Goal: Task Accomplishment & Management: Manage account settings

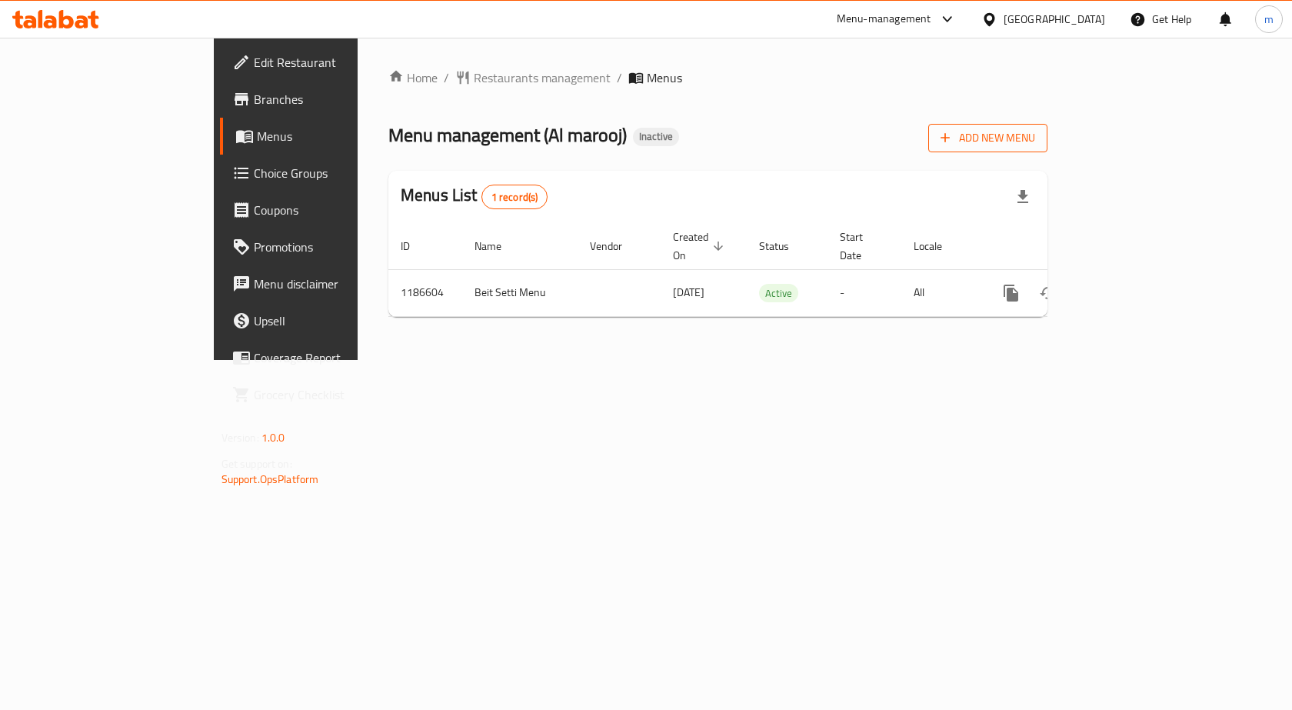
click at [1035, 140] on span "Add New Menu" at bounding box center [987, 137] width 95 height 19
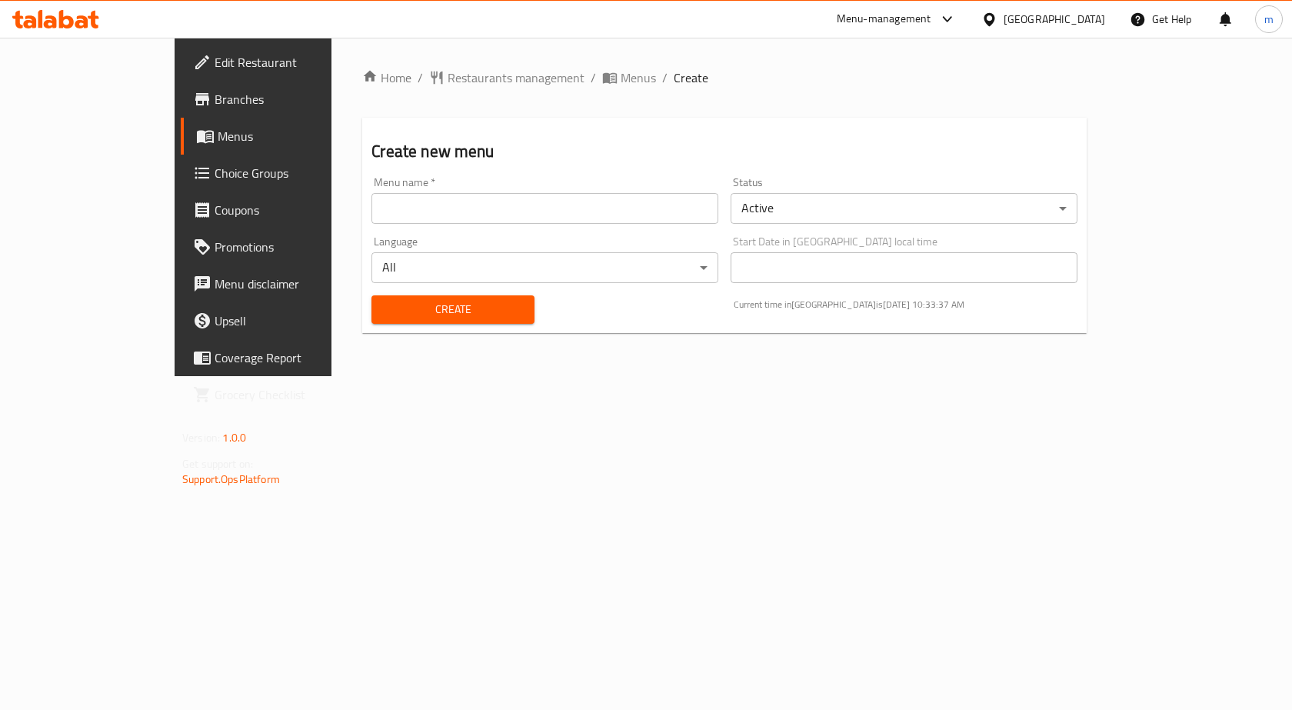
click at [504, 211] on input "text" at bounding box center [544, 208] width 347 height 31
type input "[DATE]"
click at [443, 312] on span "Create" at bounding box center [453, 309] width 138 height 19
click at [620, 76] on span "Menus" at bounding box center [637, 77] width 35 height 18
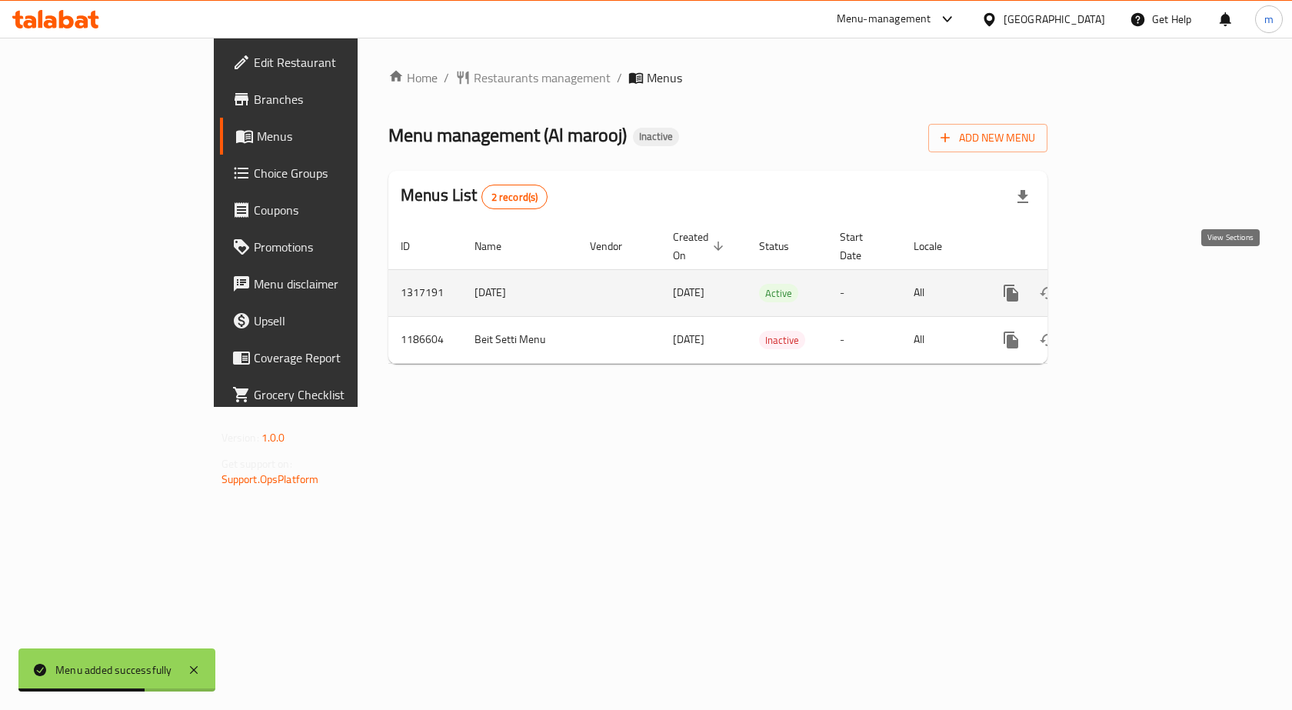
click at [1131, 284] on icon "enhanced table" at bounding box center [1121, 293] width 18 height 18
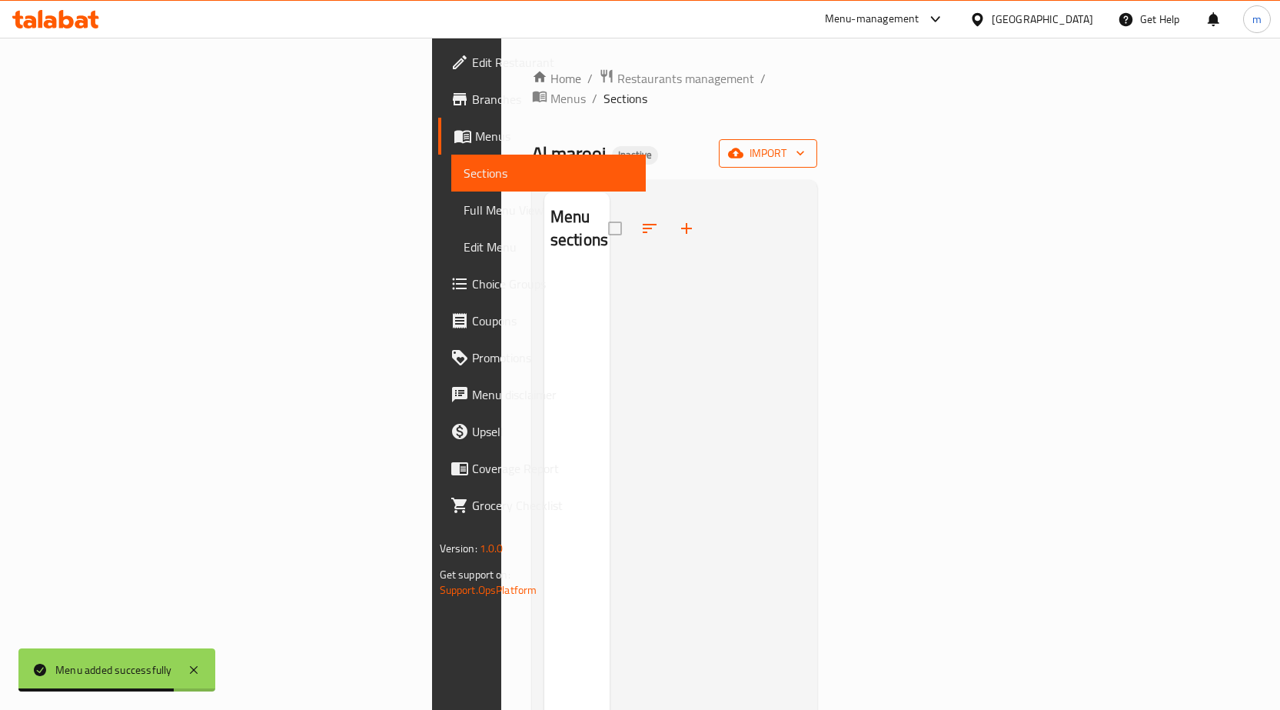
click at [805, 144] on span "import" at bounding box center [768, 153] width 74 height 19
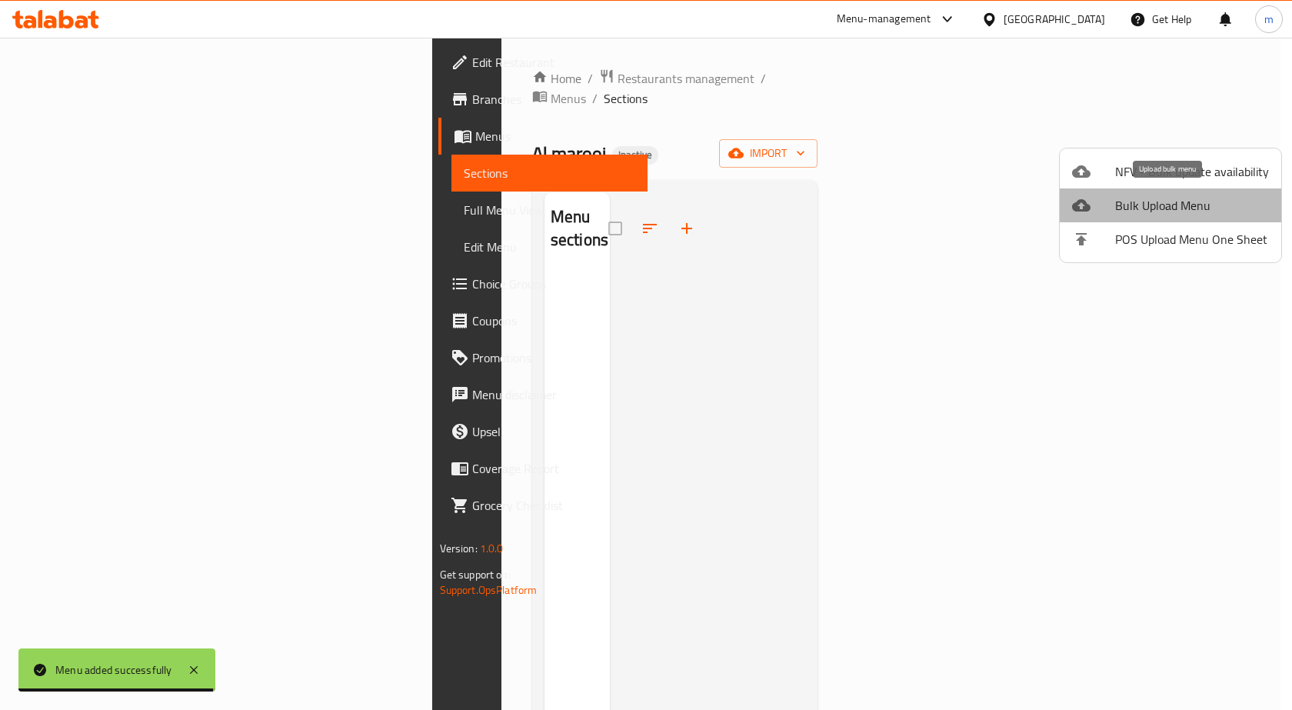
click at [1172, 203] on span "Bulk Upload Menu" at bounding box center [1192, 205] width 154 height 18
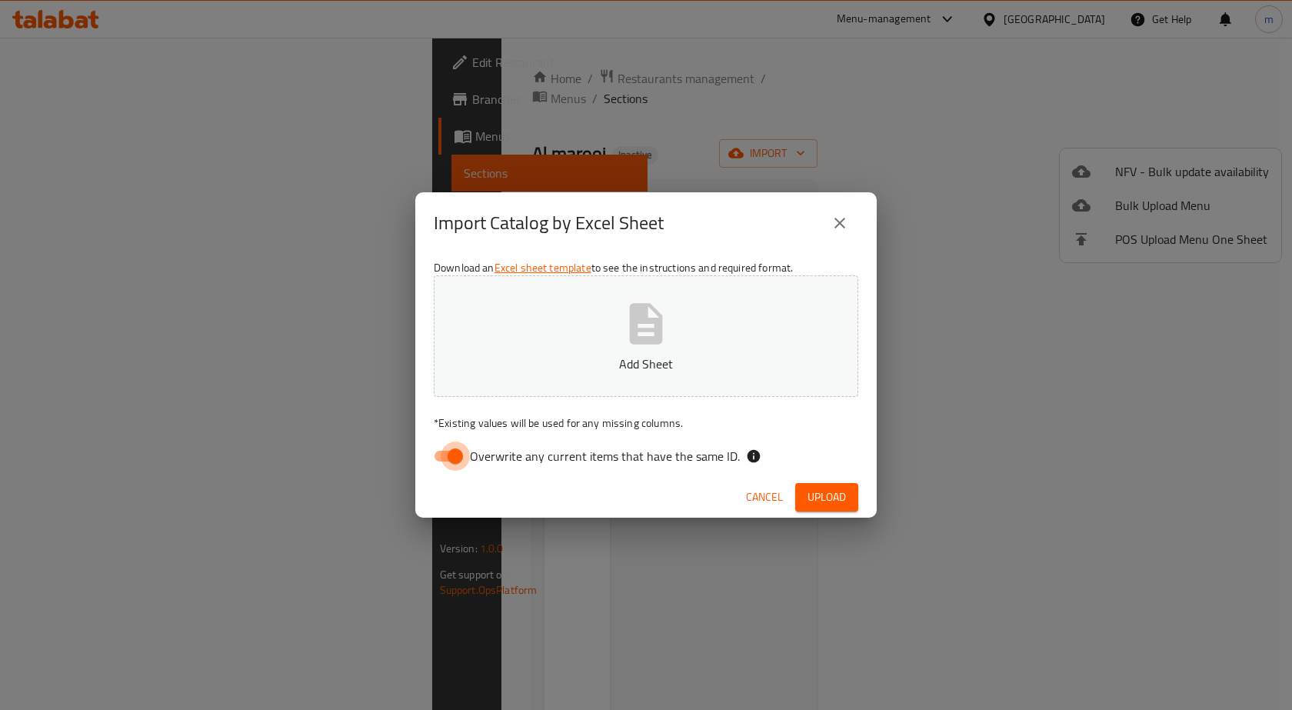
click at [450, 453] on input "Overwrite any current items that have the same ID." at bounding box center [455, 455] width 88 height 29
checkbox input "false"
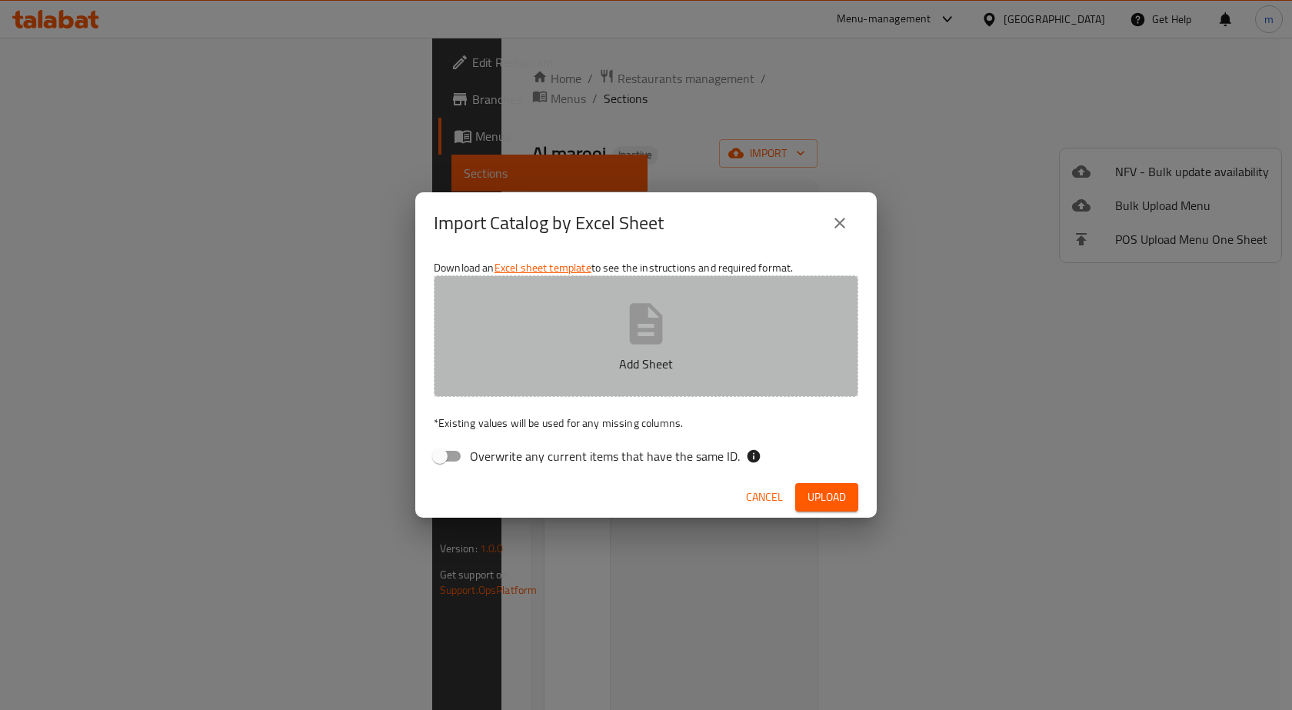
click at [559, 338] on button "Add Sheet" at bounding box center [646, 335] width 424 height 121
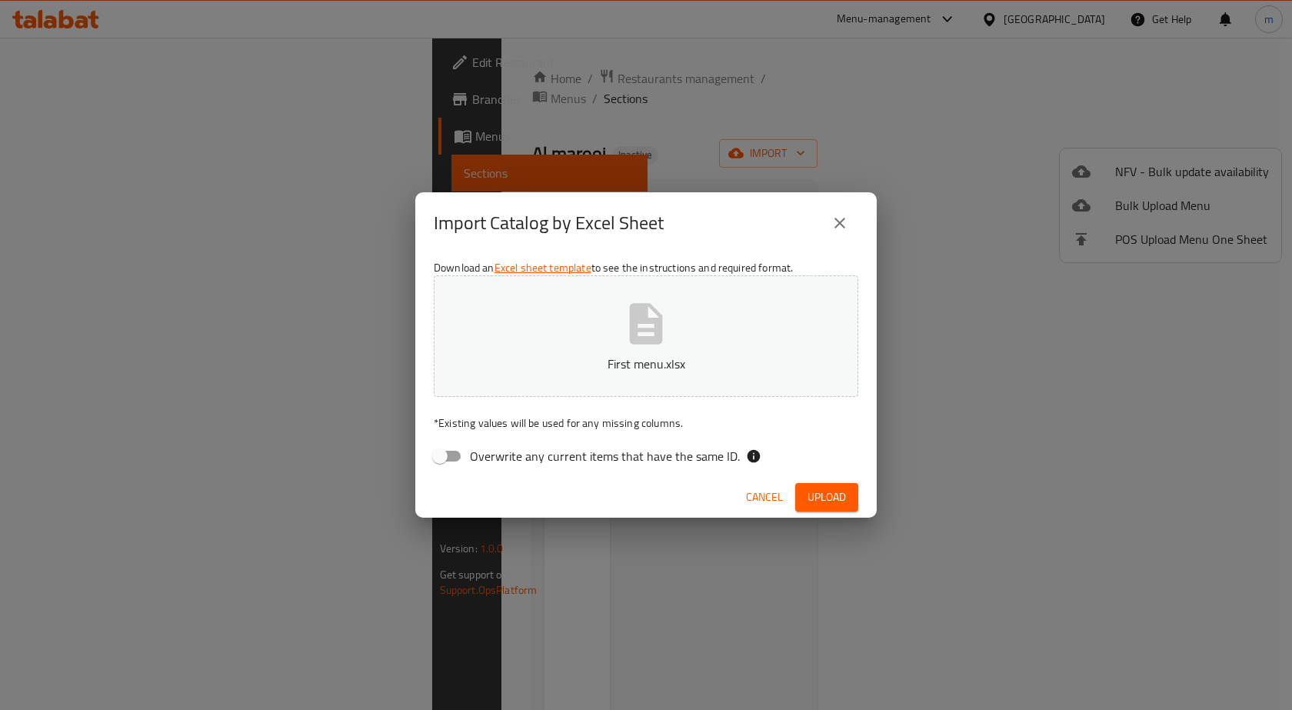
click at [843, 504] on span "Upload" at bounding box center [826, 496] width 38 height 19
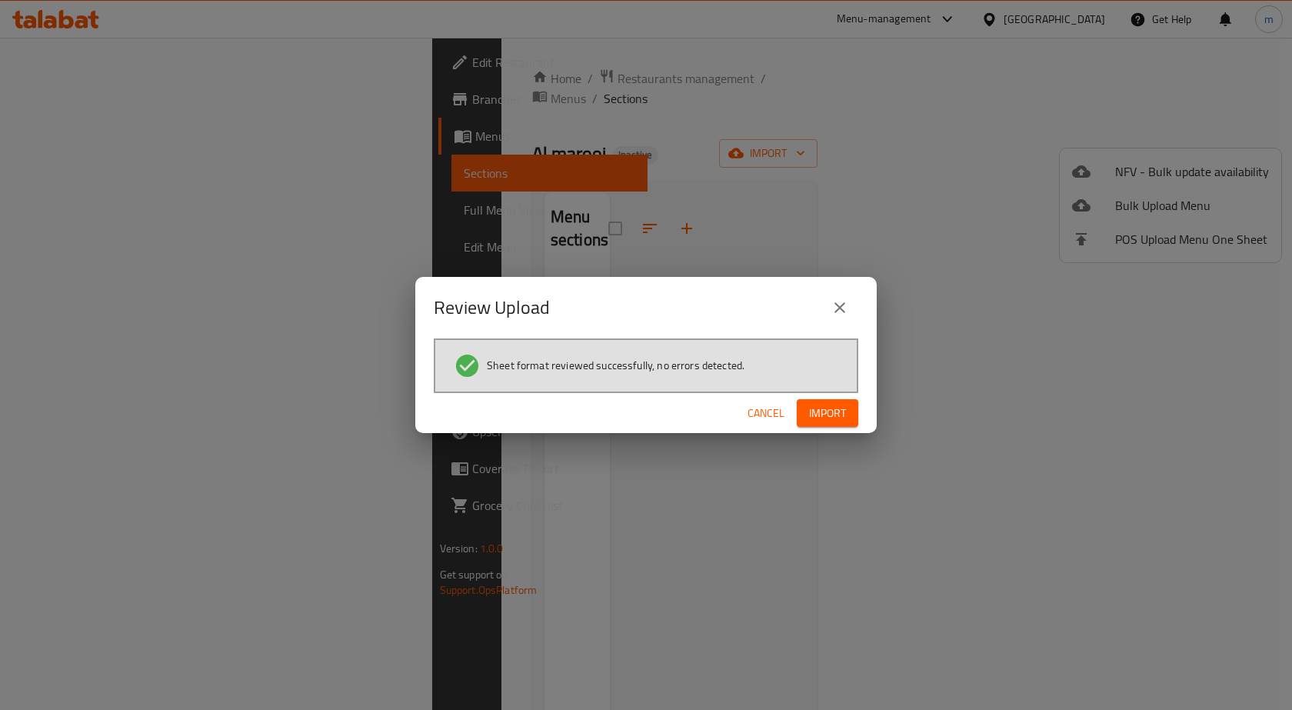
click at [836, 410] on span "Import" at bounding box center [827, 413] width 37 height 19
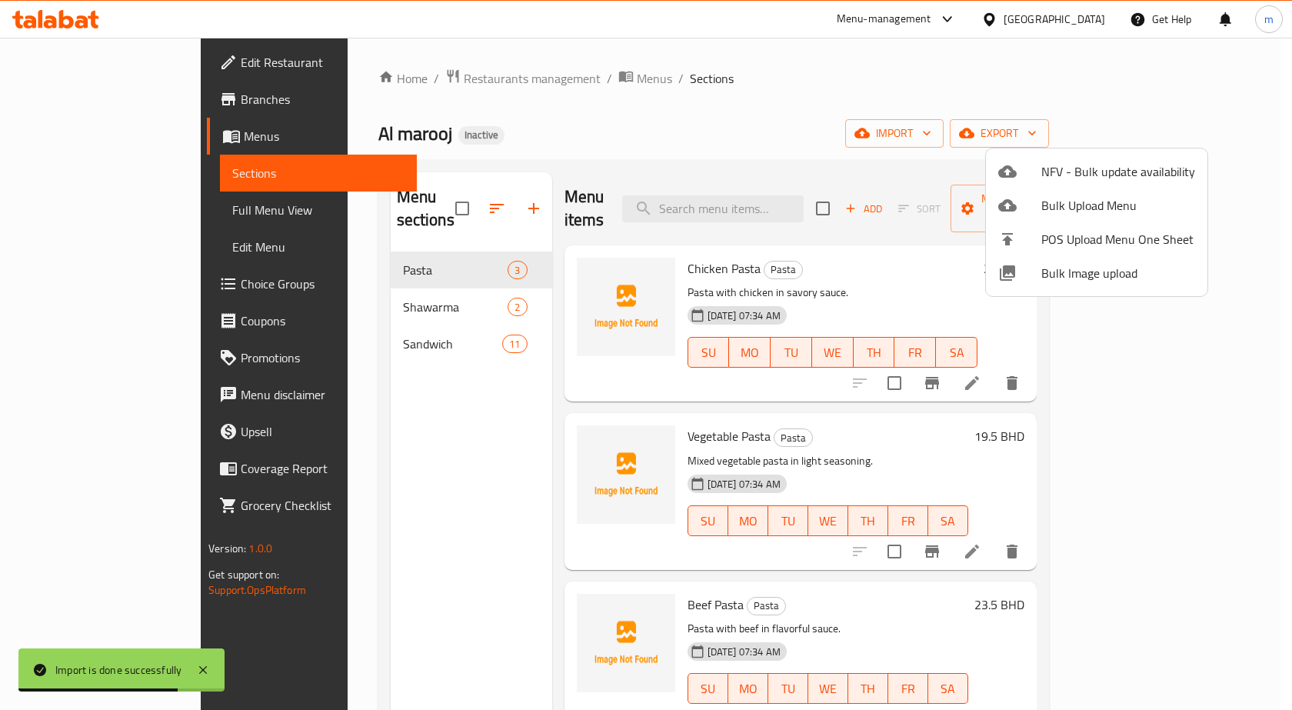
click at [951, 123] on div at bounding box center [646, 355] width 1292 height 710
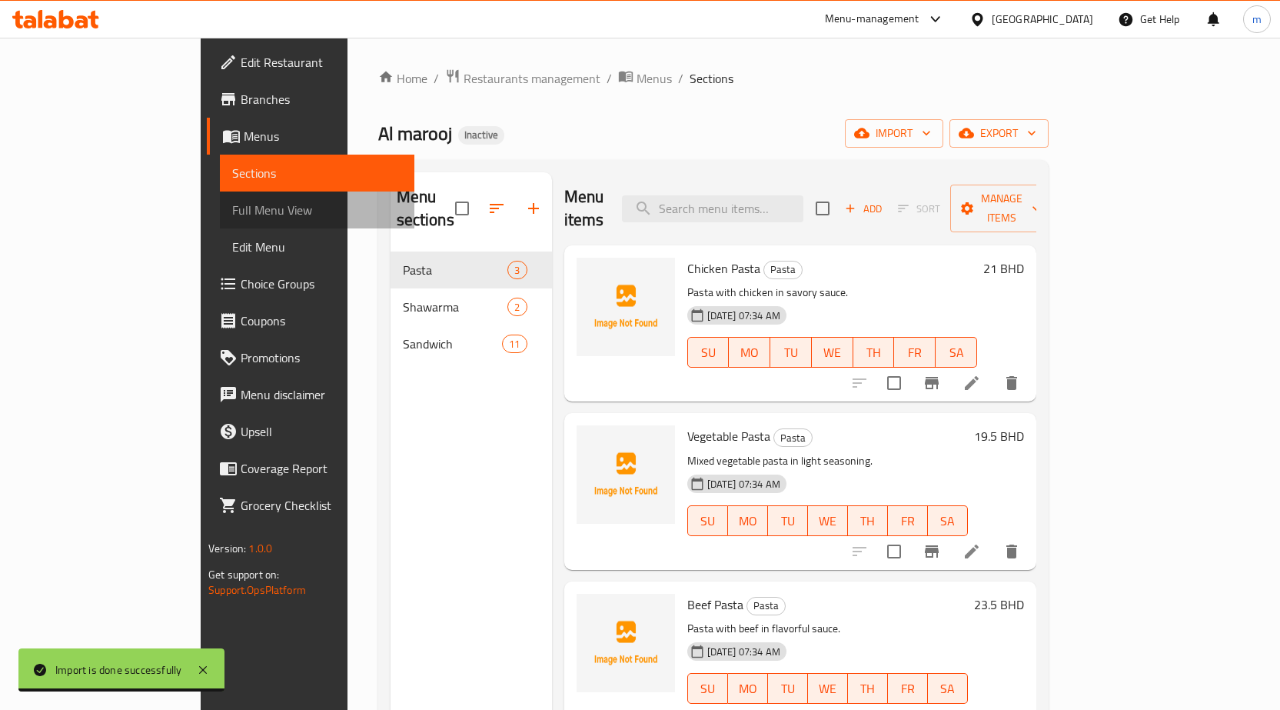
click at [232, 205] on span "Full Menu View" at bounding box center [317, 210] width 170 height 18
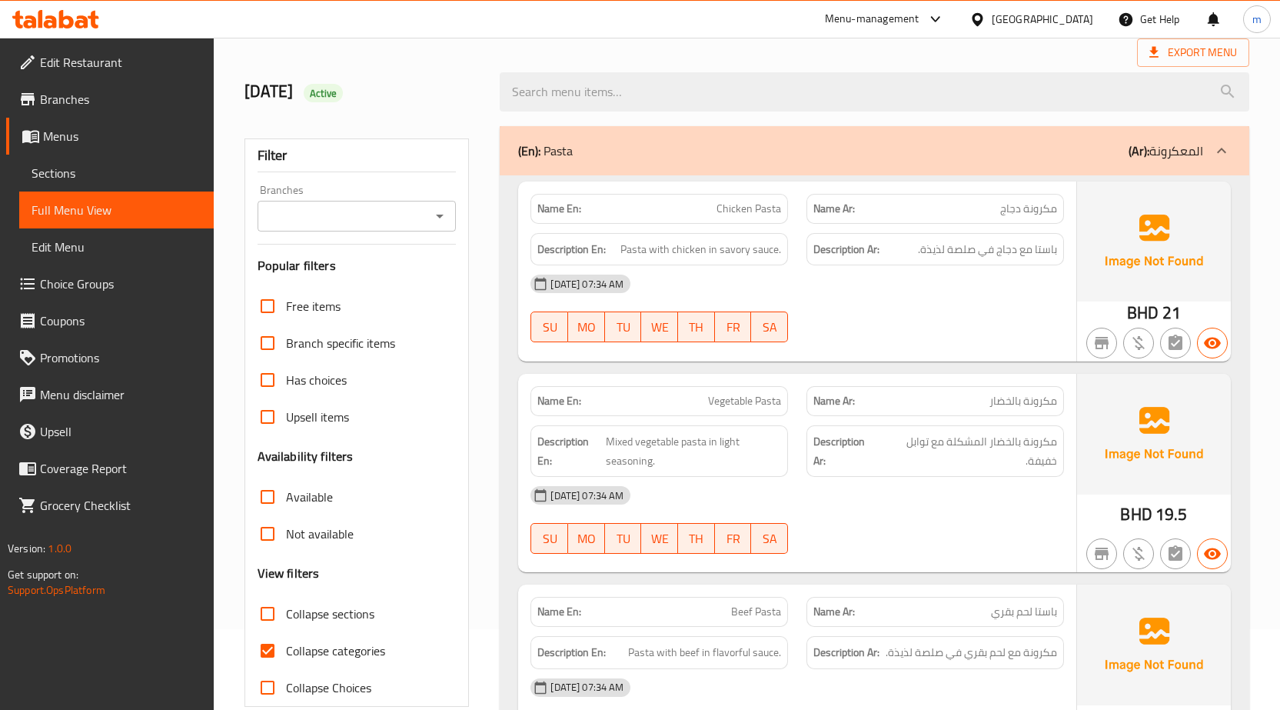
scroll to position [231, 0]
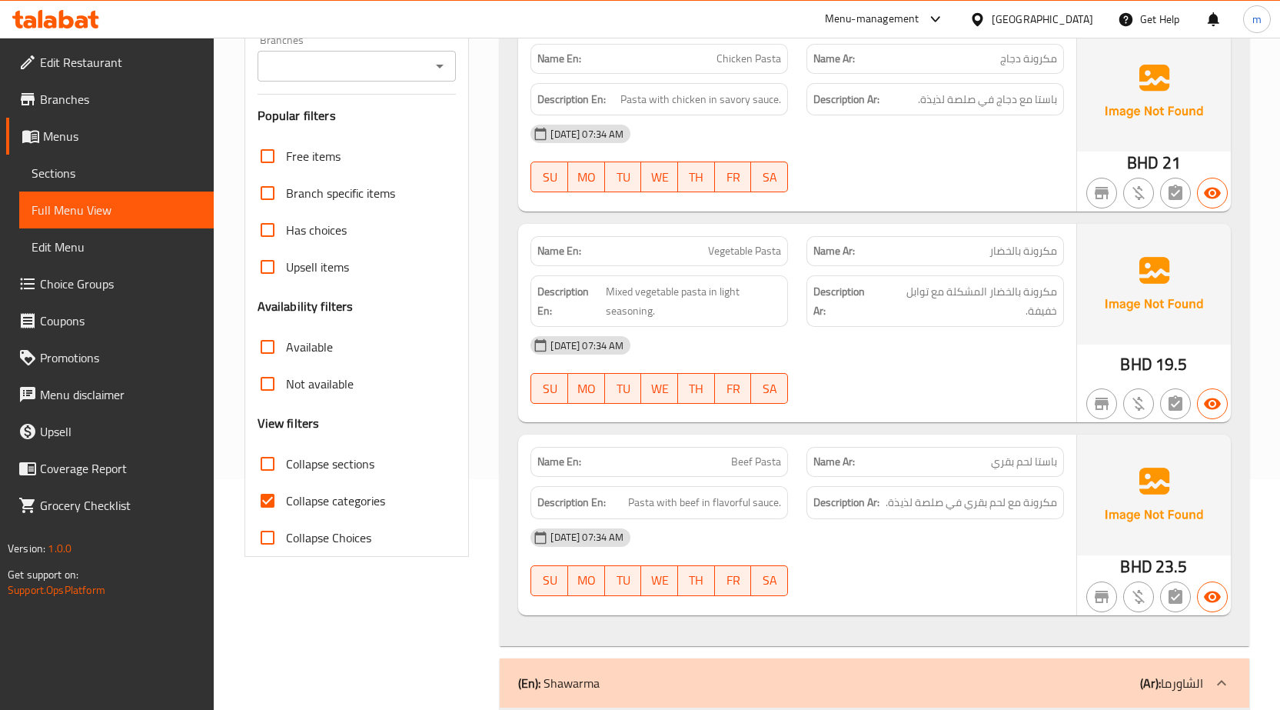
click at [254, 490] on input "Collapse categories" at bounding box center [267, 500] width 37 height 37
checkbox input "false"
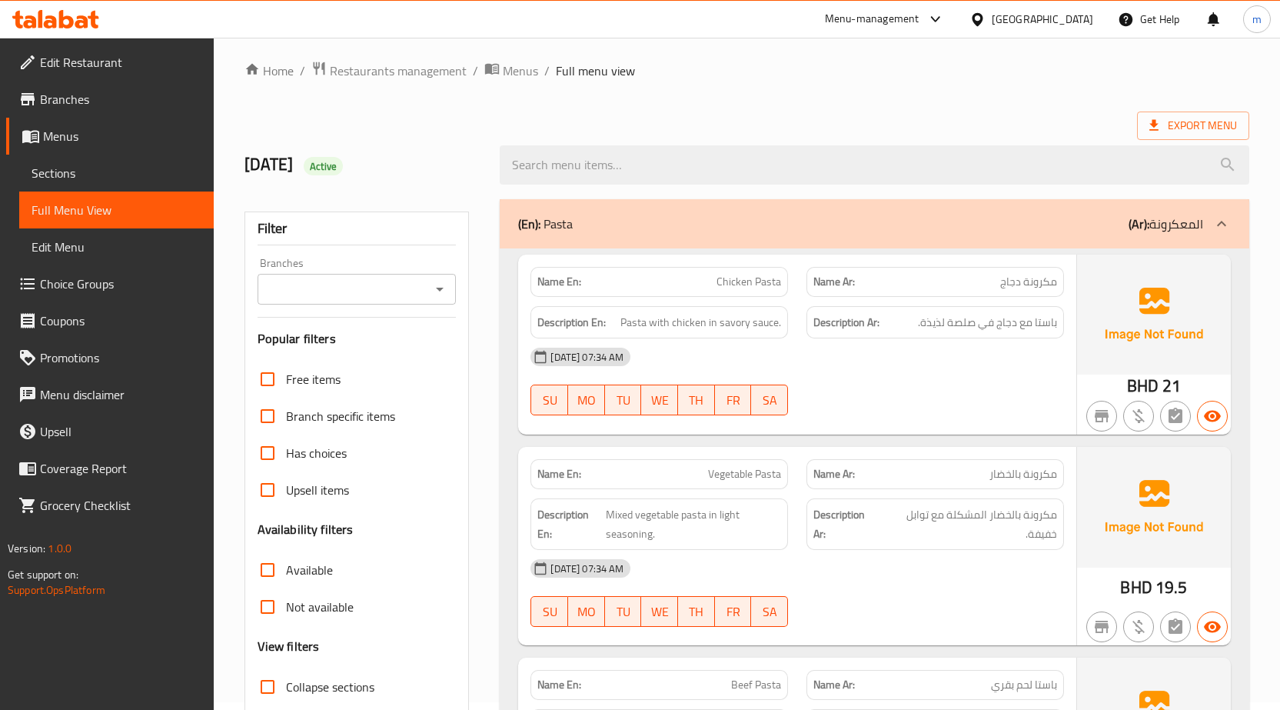
scroll to position [0, 0]
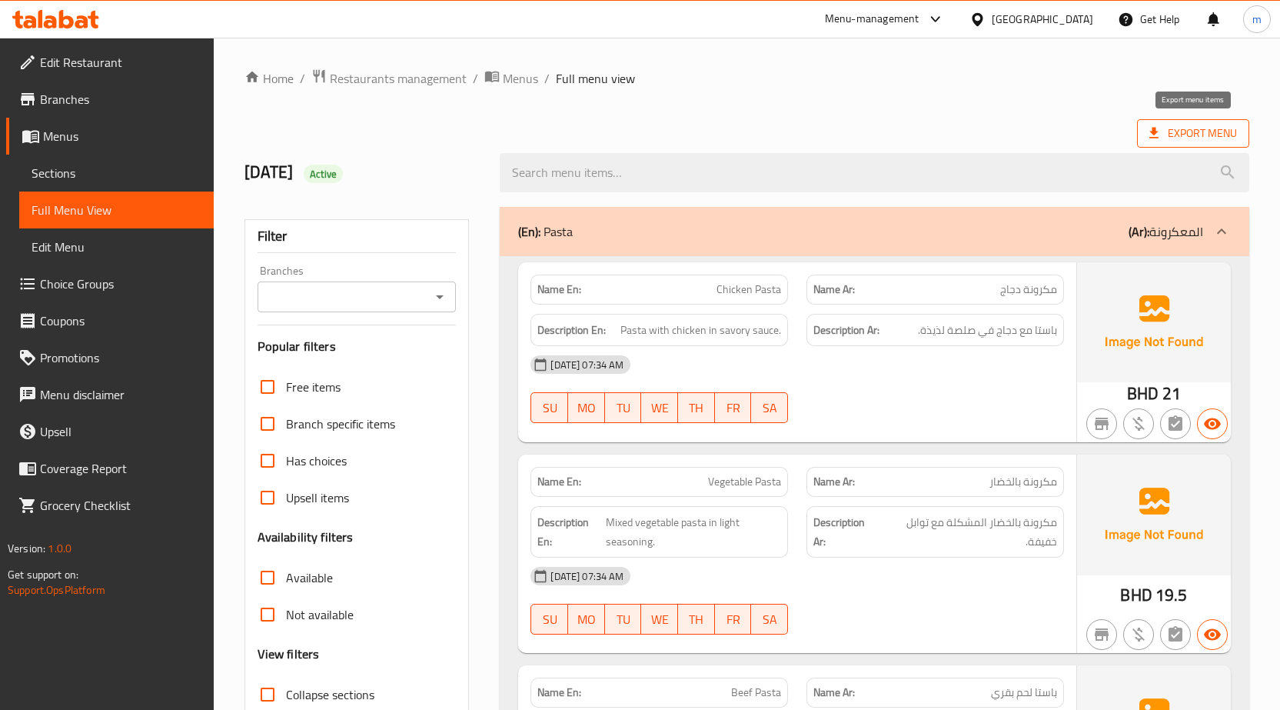
click at [1172, 134] on span "Export Menu" at bounding box center [1193, 133] width 88 height 19
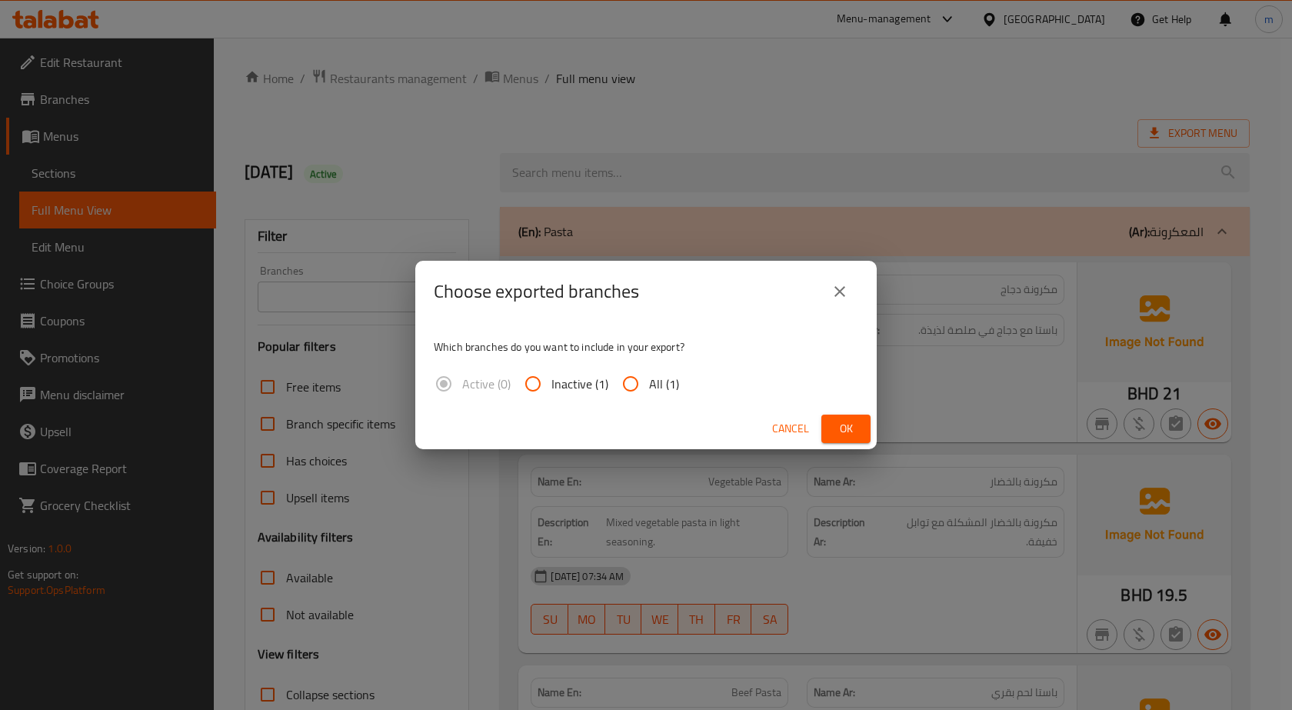
click at [633, 377] on input "All (1)" at bounding box center [630, 383] width 37 height 37
radio input "true"
click at [834, 417] on button "Ok" at bounding box center [845, 428] width 49 height 28
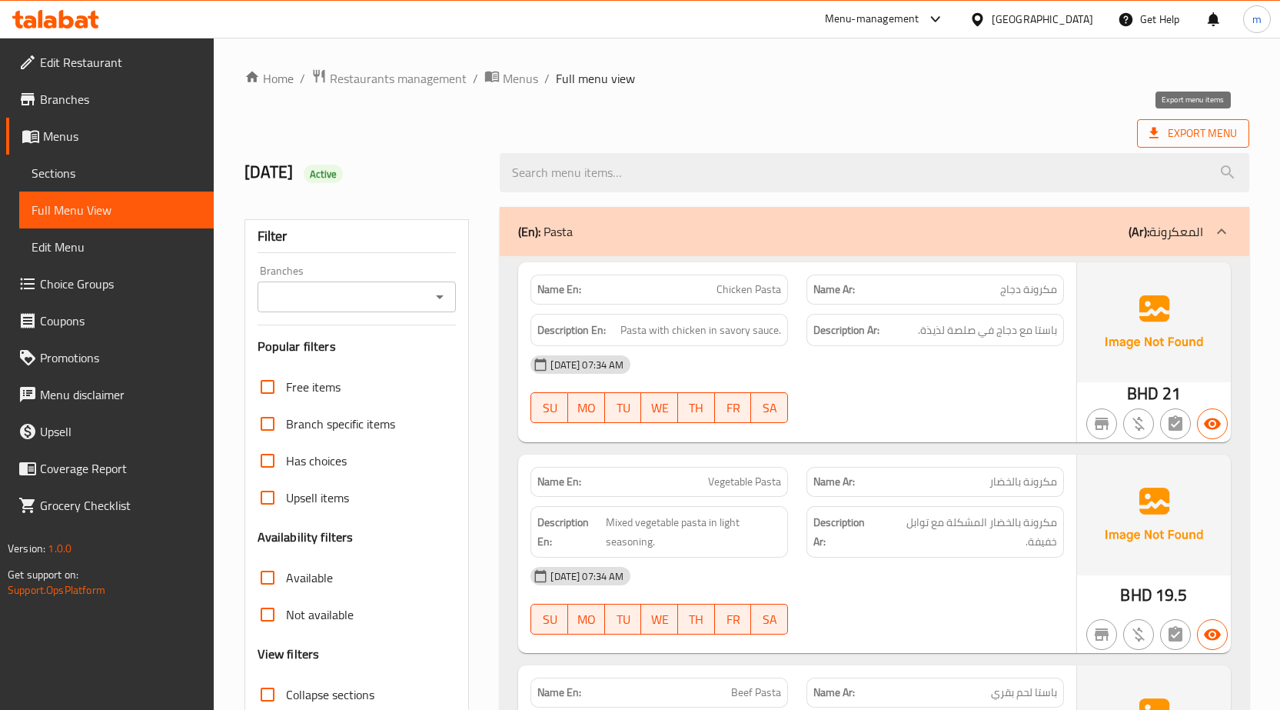
click at [1194, 130] on span "Export Menu" at bounding box center [1193, 133] width 88 height 19
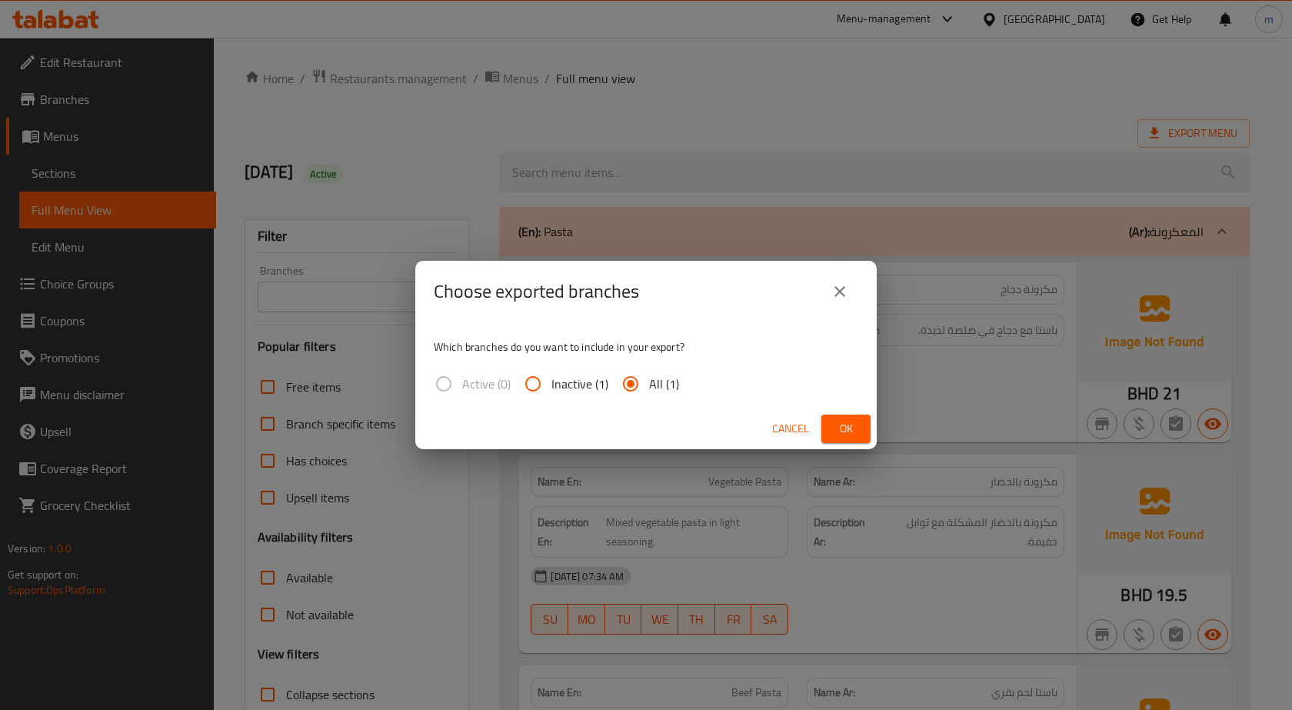
click at [778, 431] on span "Cancel" at bounding box center [790, 428] width 37 height 19
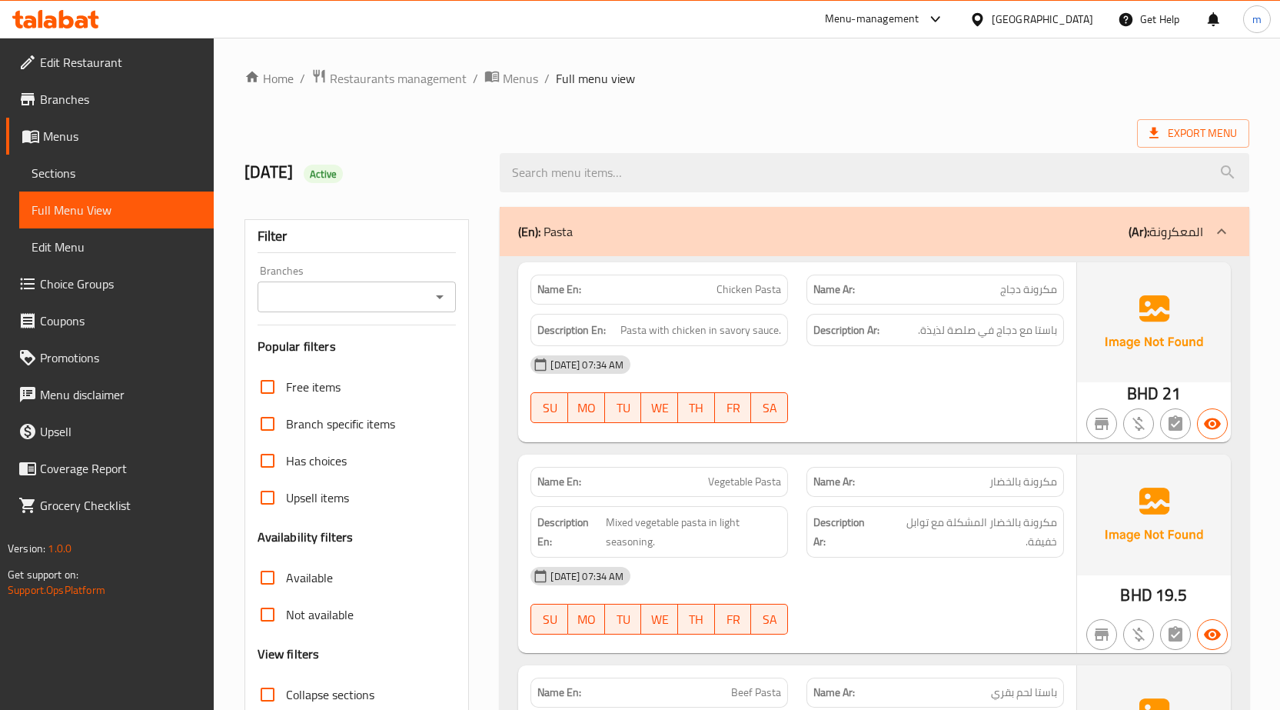
click at [158, 67] on span "Edit Restaurant" at bounding box center [120, 62] width 161 height 18
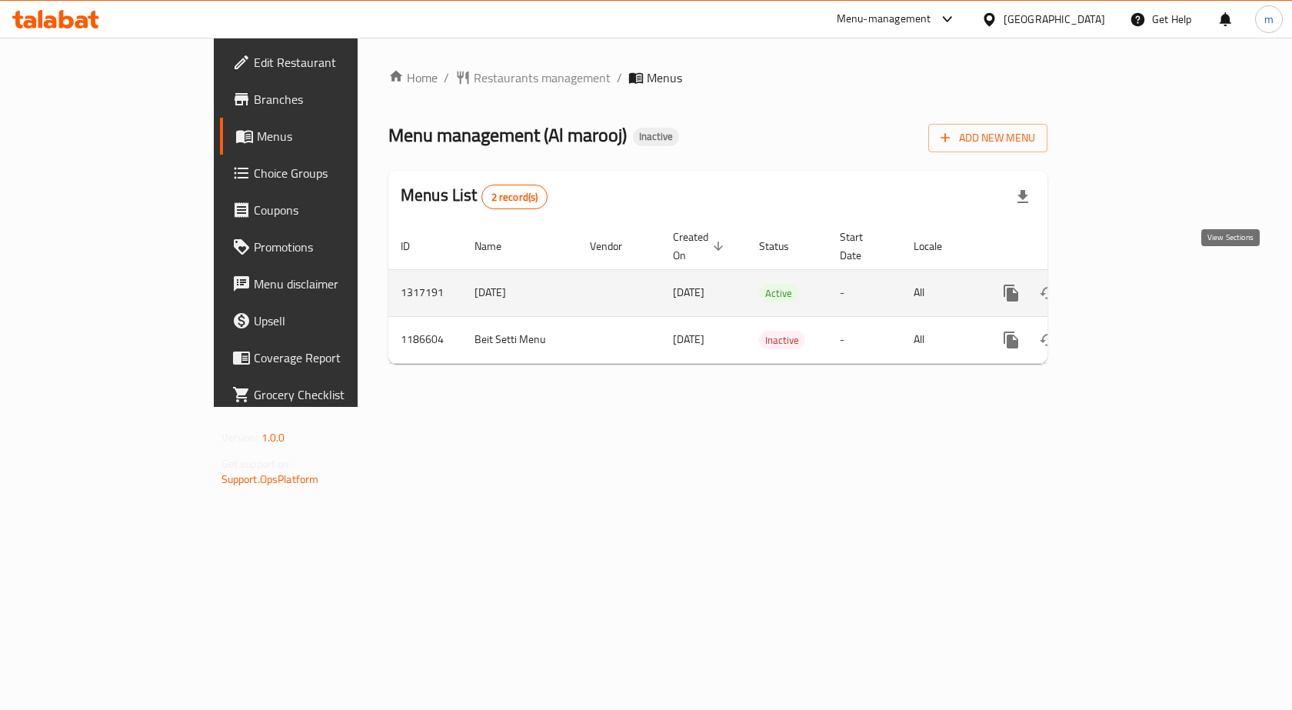
click at [1129, 286] on icon "enhanced table" at bounding box center [1122, 293] width 14 height 14
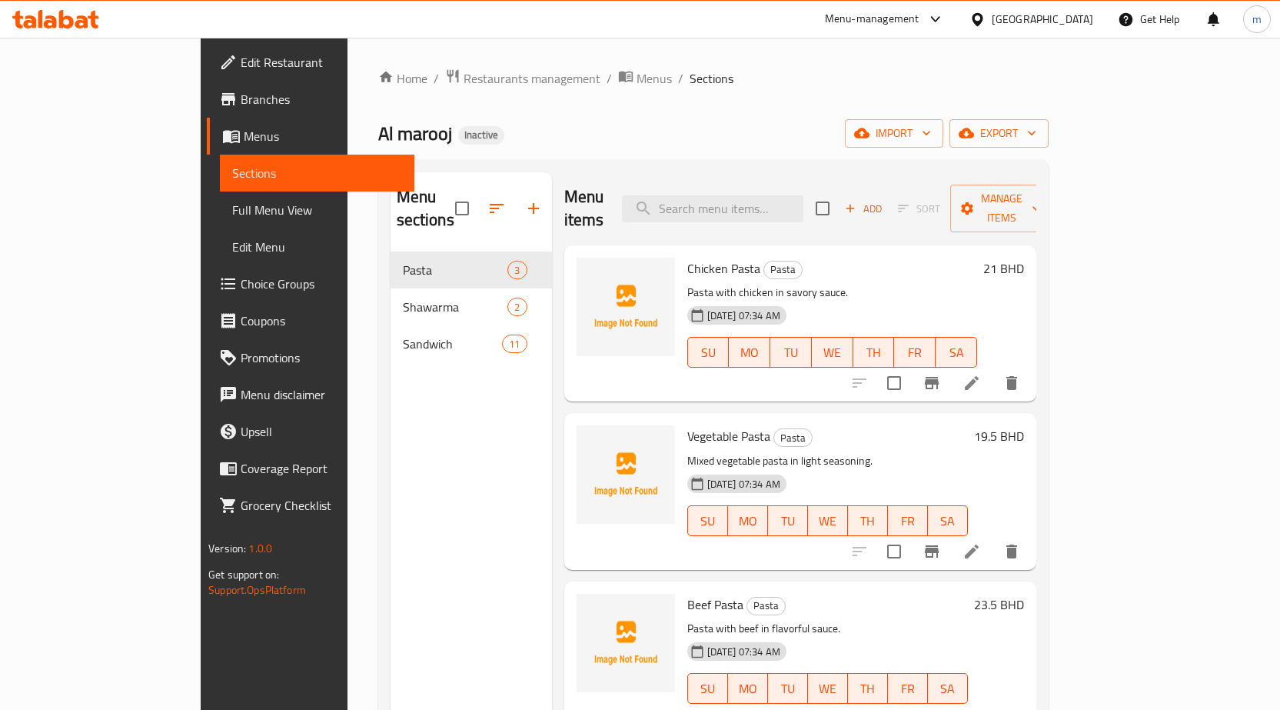
click at [232, 207] on span "Full Menu View" at bounding box center [317, 210] width 170 height 18
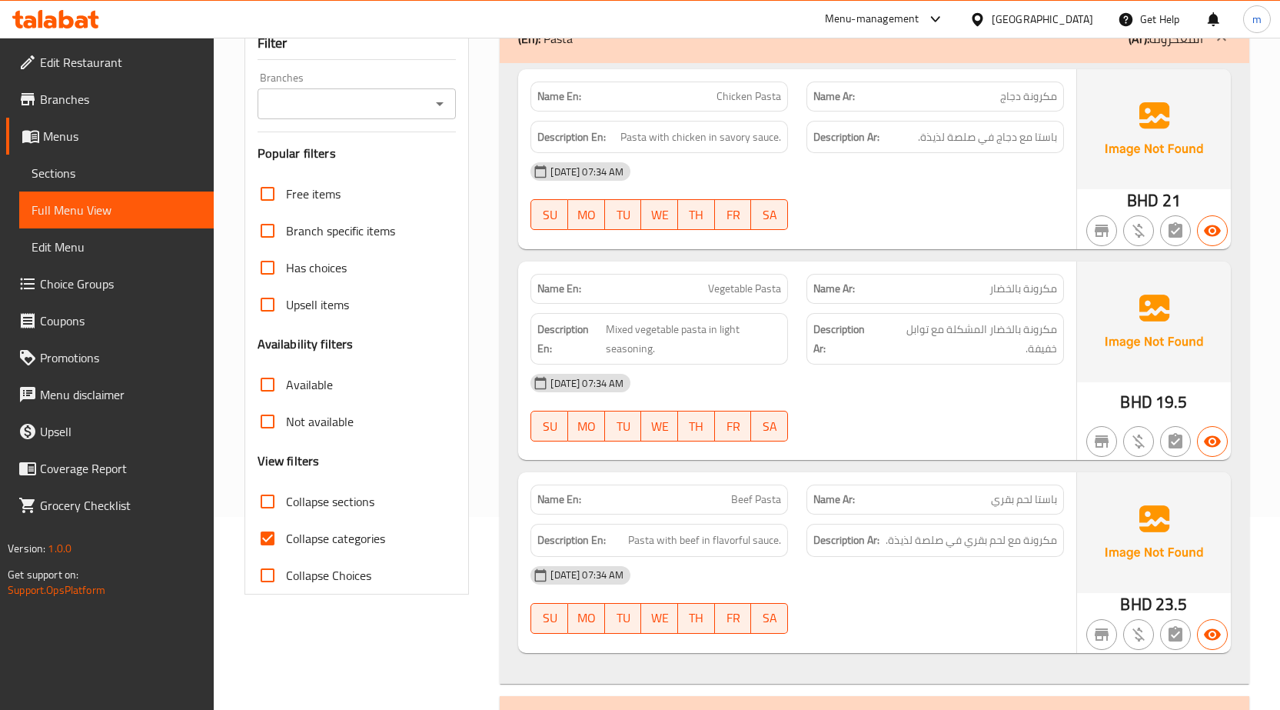
scroll to position [308, 0]
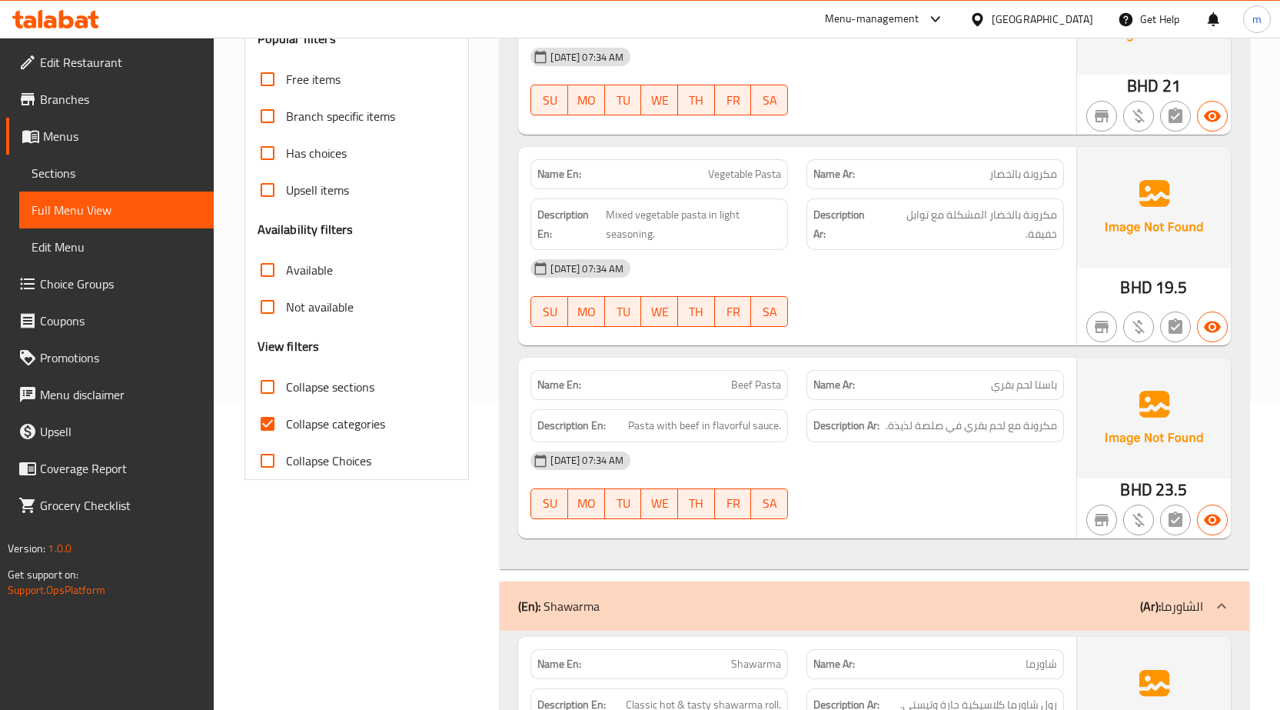
click at [273, 416] on input "Collapse categories" at bounding box center [267, 423] width 37 height 37
checkbox input "false"
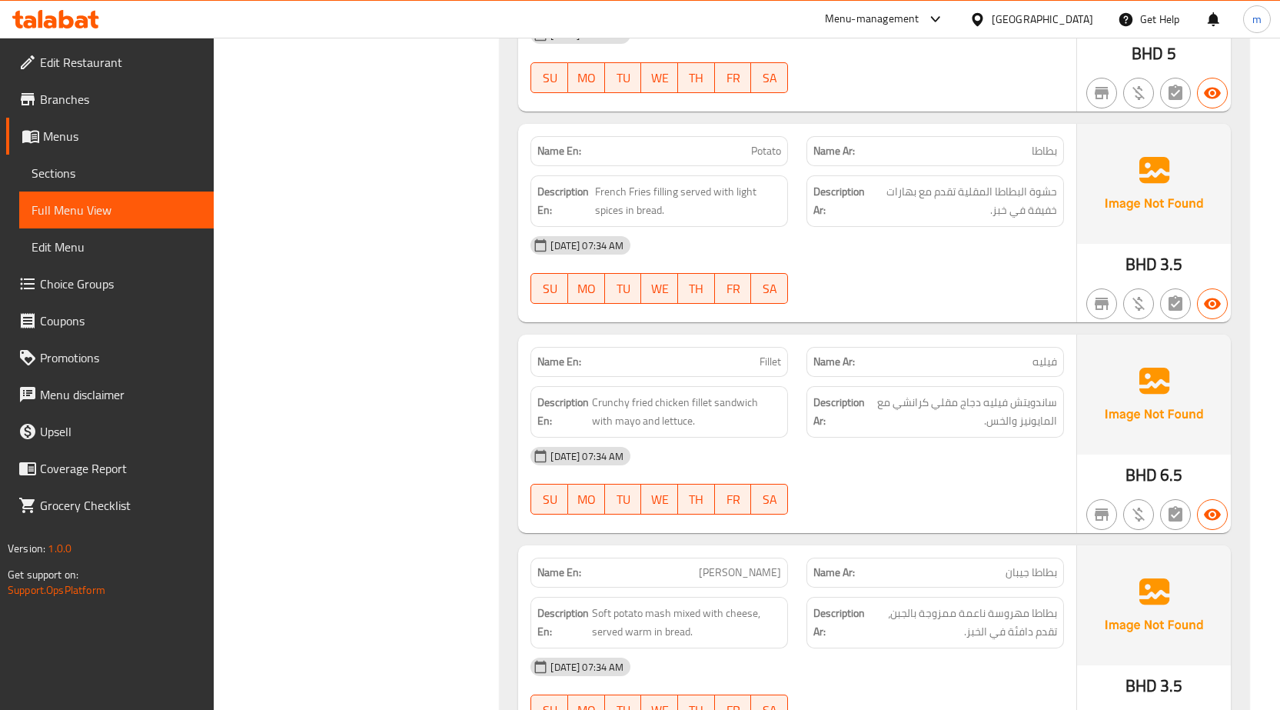
scroll to position [2153, 0]
click at [763, 358] on span "Fillet" at bounding box center [771, 361] width 22 height 16
copy span "Fillet"
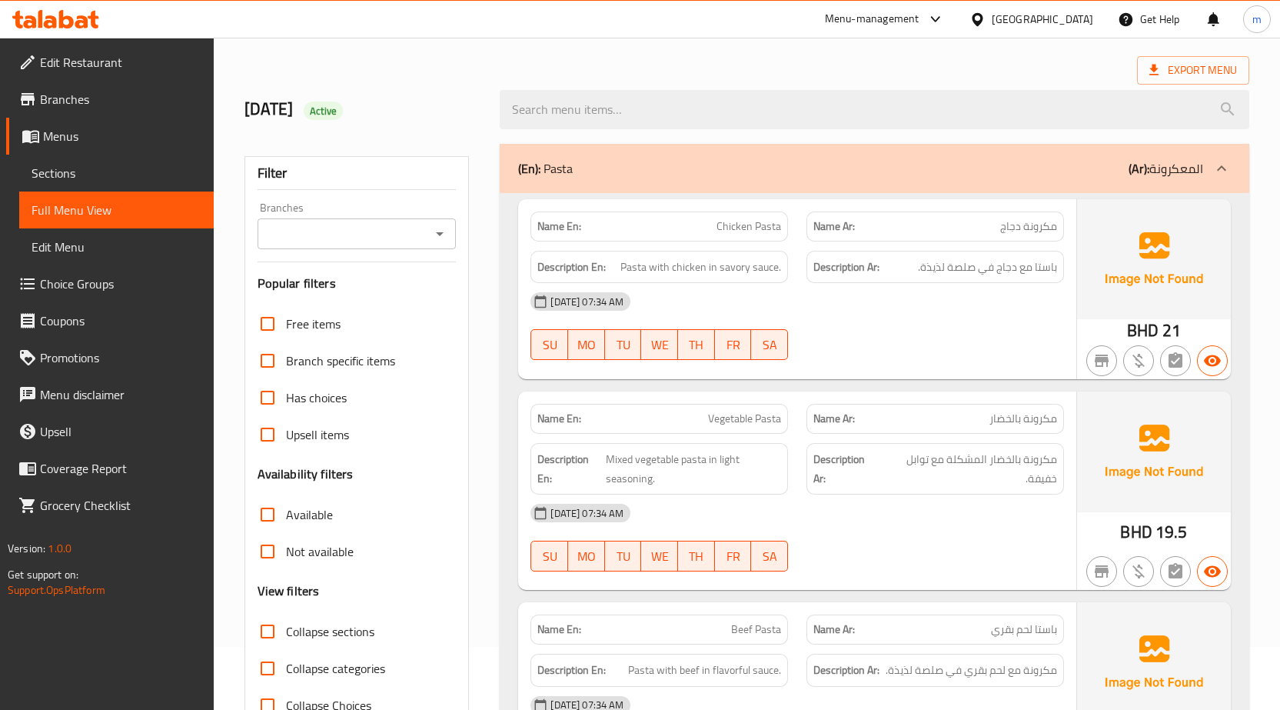
scroll to position [0, 0]
